Goal: Communication & Community: Answer question/provide support

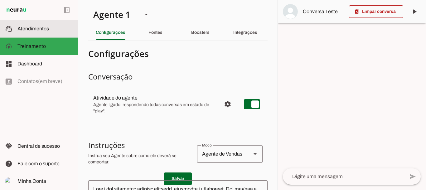
click at [35, 25] on md-item "support_agent Atendimentos Atendimentos" at bounding box center [39, 28] width 78 height 17
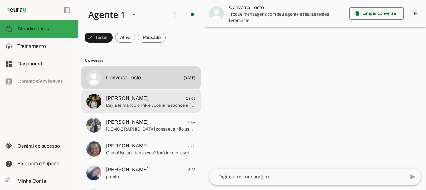
click at [129, 106] on span "Daí já te mando o link e você já responde a [PERSON_NAME] 😊💪" at bounding box center [151, 105] width 90 height 6
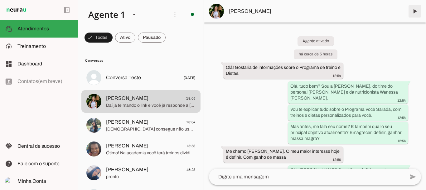
click at [416, 12] on span at bounding box center [415, 11] width 15 height 15
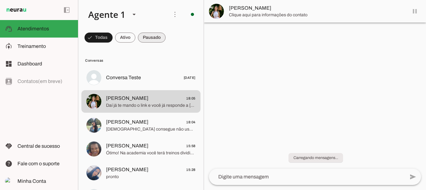
click at [153, 35] on span at bounding box center [152, 37] width 28 height 15
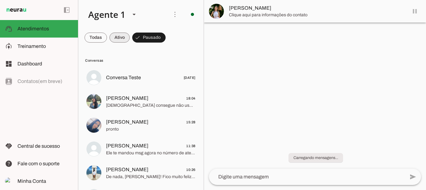
click at [121, 39] on span at bounding box center [120, 37] width 20 height 15
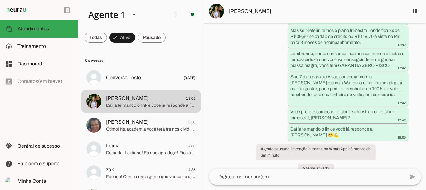
scroll to position [917, 0]
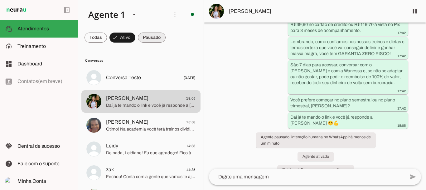
click at [152, 37] on span at bounding box center [152, 37] width 28 height 15
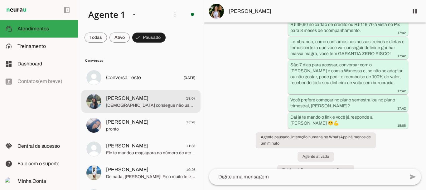
click at [124, 103] on span "[DEMOGRAPHIC_DATA] consegue não usar o limite do cartão no mensal. Se gostar mu…" at bounding box center [151, 105] width 90 height 6
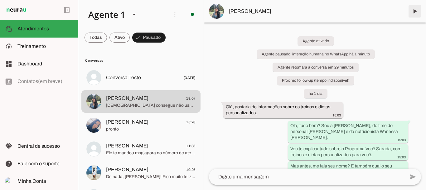
click at [412, 12] on span at bounding box center [415, 11] width 15 height 15
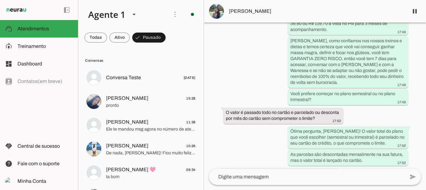
scroll to position [1264, 0]
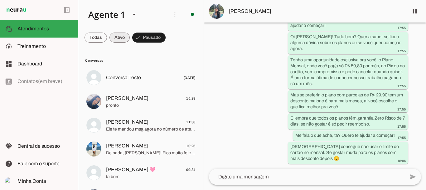
click at [115, 34] on span at bounding box center [120, 37] width 20 height 15
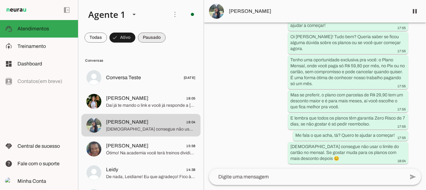
click at [150, 37] on span at bounding box center [152, 37] width 28 height 15
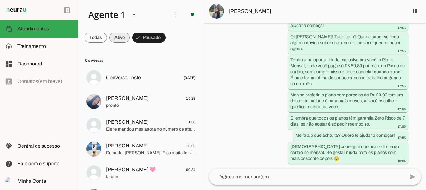
click at [119, 41] on span at bounding box center [120, 37] width 20 height 15
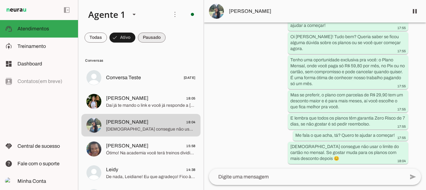
click at [143, 39] on span at bounding box center [152, 37] width 28 height 15
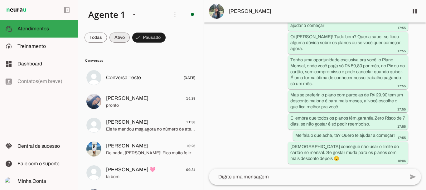
click at [124, 35] on span at bounding box center [120, 37] width 20 height 15
